Goal: Share content

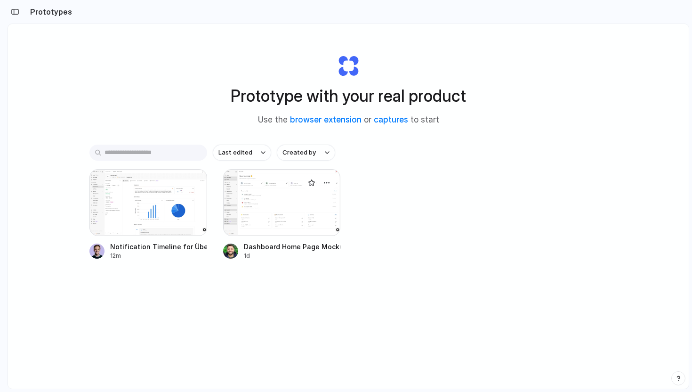
click at [267, 203] on div at bounding box center [282, 202] width 118 height 67
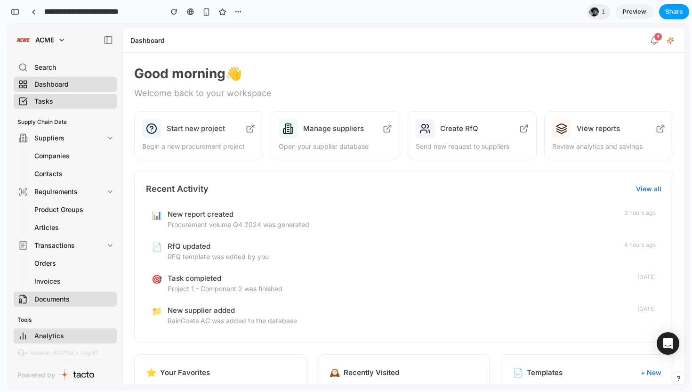
click at [671, 12] on span "Share" at bounding box center [674, 11] width 18 height 9
click at [650, 101] on span "Copy link" at bounding box center [658, 100] width 27 height 9
click at [496, 11] on div "Share ' Dashboard Home Page Mockup ' Iuri Moreira Creator Anyone at Tacto Full …" at bounding box center [346, 196] width 692 height 392
